Goal: Task Accomplishment & Management: Use online tool/utility

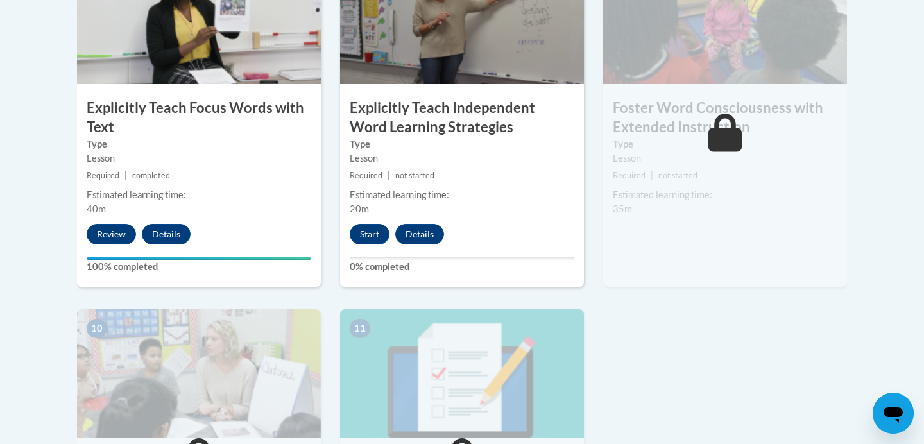
scroll to position [1202, 0]
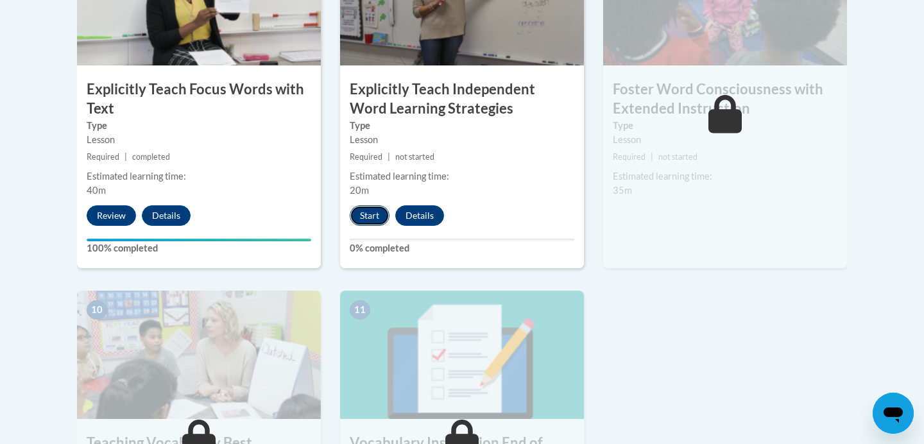
click at [371, 212] on button "Start" at bounding box center [370, 215] width 40 height 21
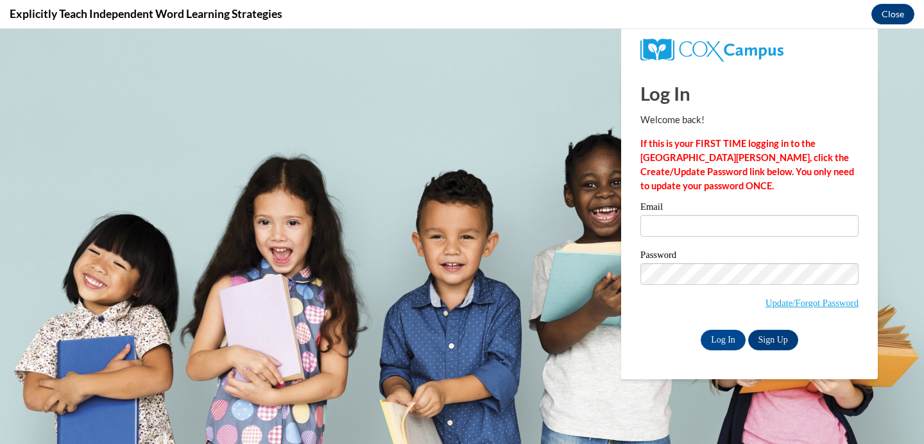
scroll to position [0, 0]
click at [712, 223] on input "Email" at bounding box center [749, 226] width 218 height 22
type input "[EMAIL_ADDRESS][DOMAIN_NAME]"
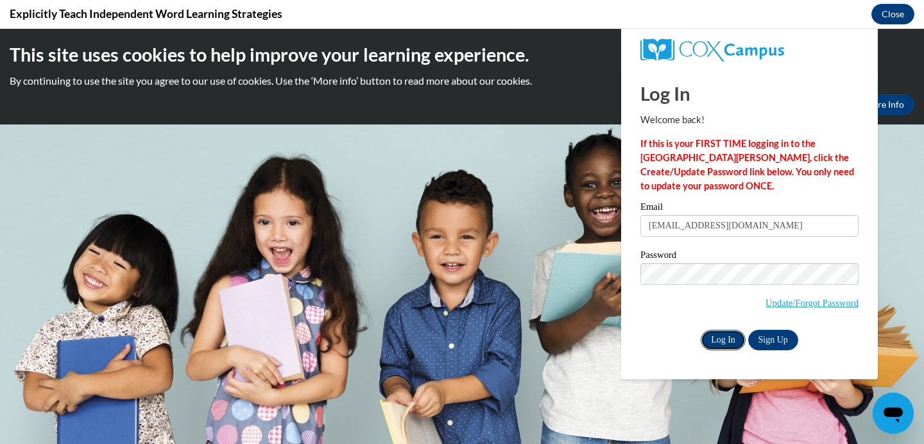
click at [719, 341] on input "Log In" at bounding box center [723, 340] width 45 height 21
